Goal: Information Seeking & Learning: Learn about a topic

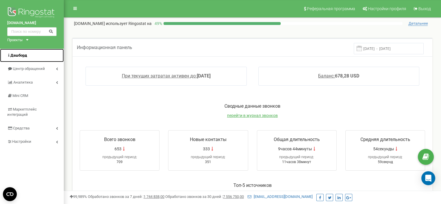
click at [15, 56] on span "Дашборд" at bounding box center [18, 55] width 17 height 4
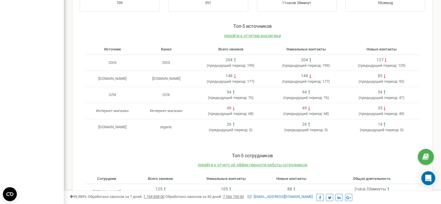
scroll to position [164, 0]
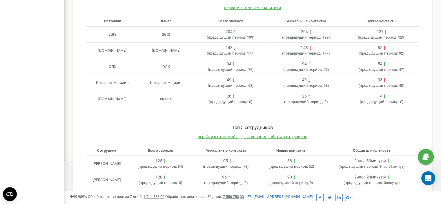
scroll to position [185, 0]
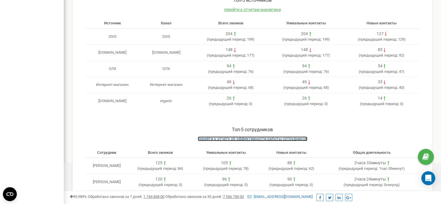
click at [270, 138] on span "перейти к отчету об эффективности работы сотрудников" at bounding box center [253, 138] width 110 height 5
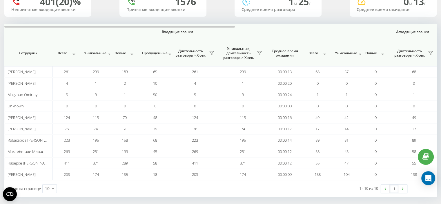
scroll to position [54, 0]
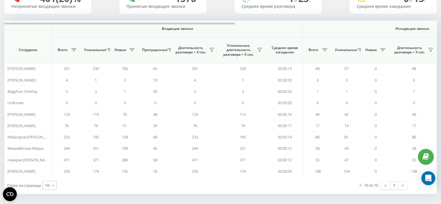
click at [55, 185] on icon at bounding box center [53, 185] width 9 height 11
click at [49, 158] on span "25" at bounding box center [47, 160] width 5 height 6
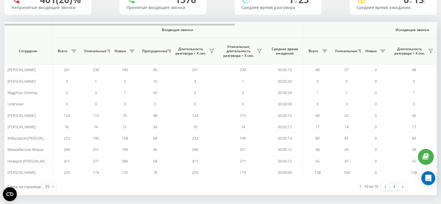
scroll to position [54, 0]
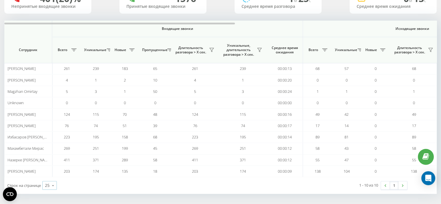
click at [51, 182] on icon at bounding box center [53, 185] width 9 height 11
click at [52, 168] on div "50" at bounding box center [50, 168] width 14 height 8
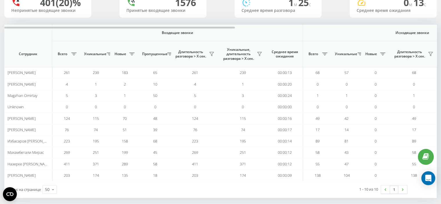
scroll to position [54, 0]
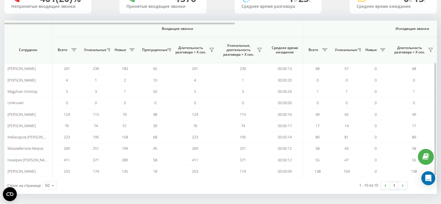
drag, startPoint x: 52, startPoint y: 24, endPoint x: 59, endPoint y: 25, distance: 7.0
click at [59, 25] on tr "Входящие звонки Исходящие звонки Все звонки" at bounding box center [408, 29] width 809 height 17
